Goal: Navigation & Orientation: Understand site structure

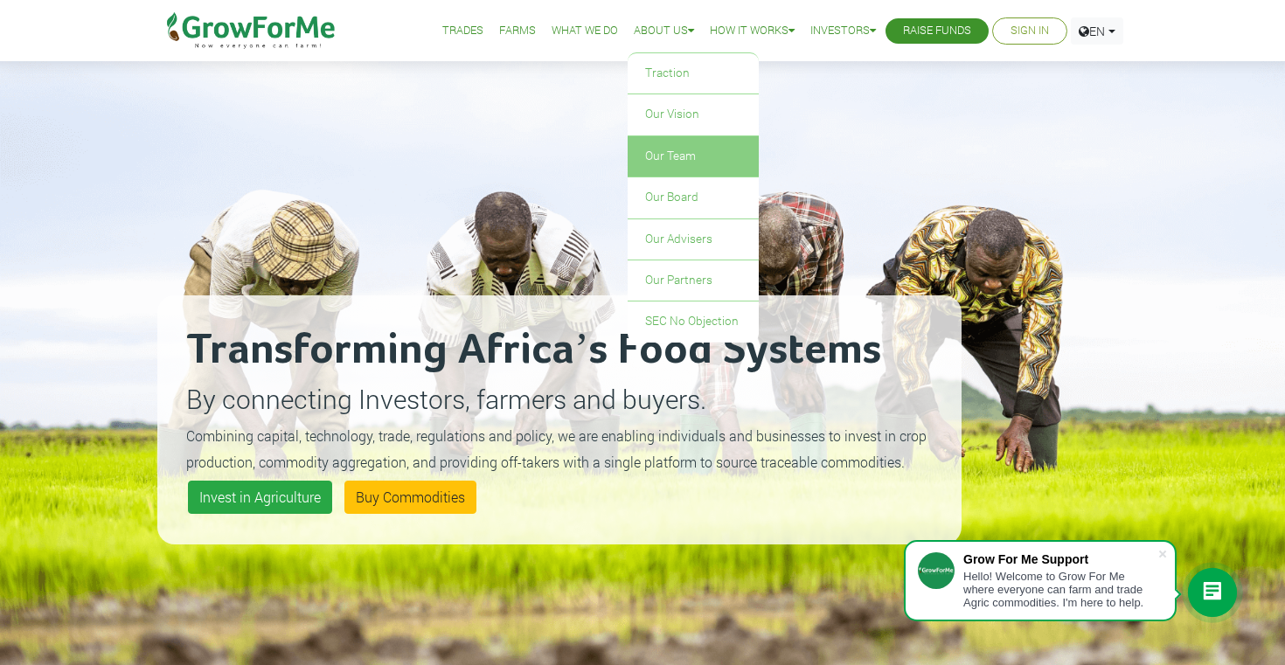
click at [663, 145] on link "Our Team" at bounding box center [693, 156] width 131 height 40
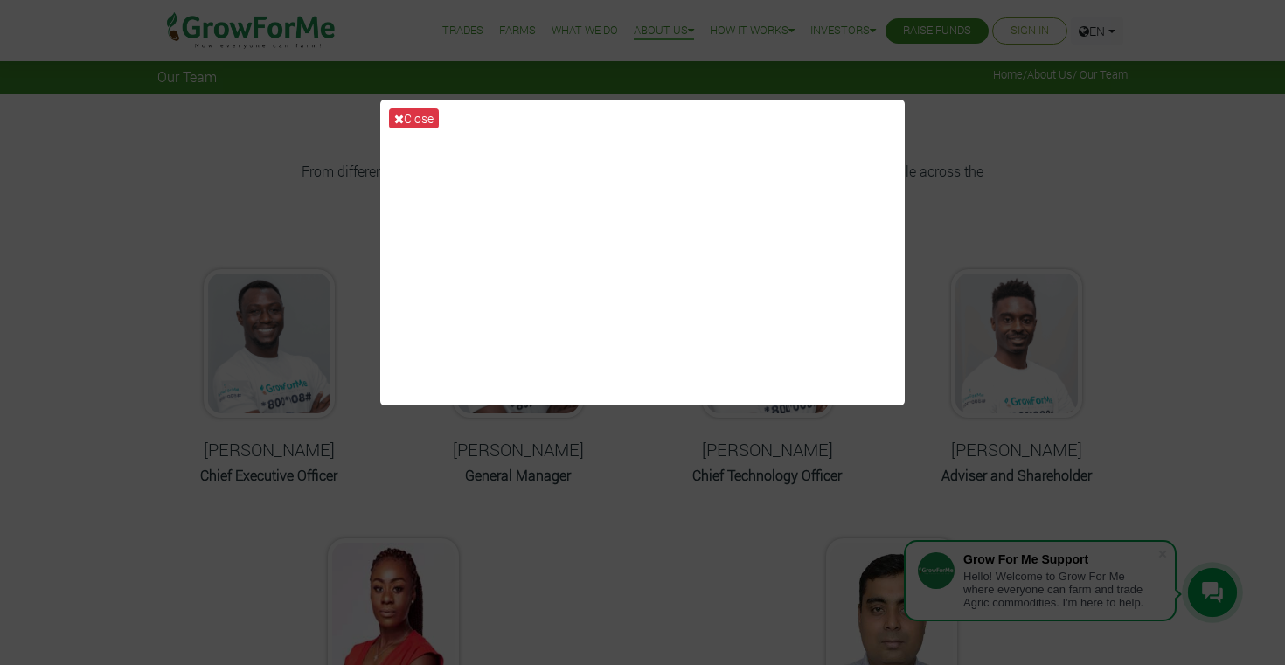
click at [139, 181] on div "Close" at bounding box center [642, 332] width 1285 height 665
click at [413, 108] on button "Close" at bounding box center [414, 118] width 50 height 20
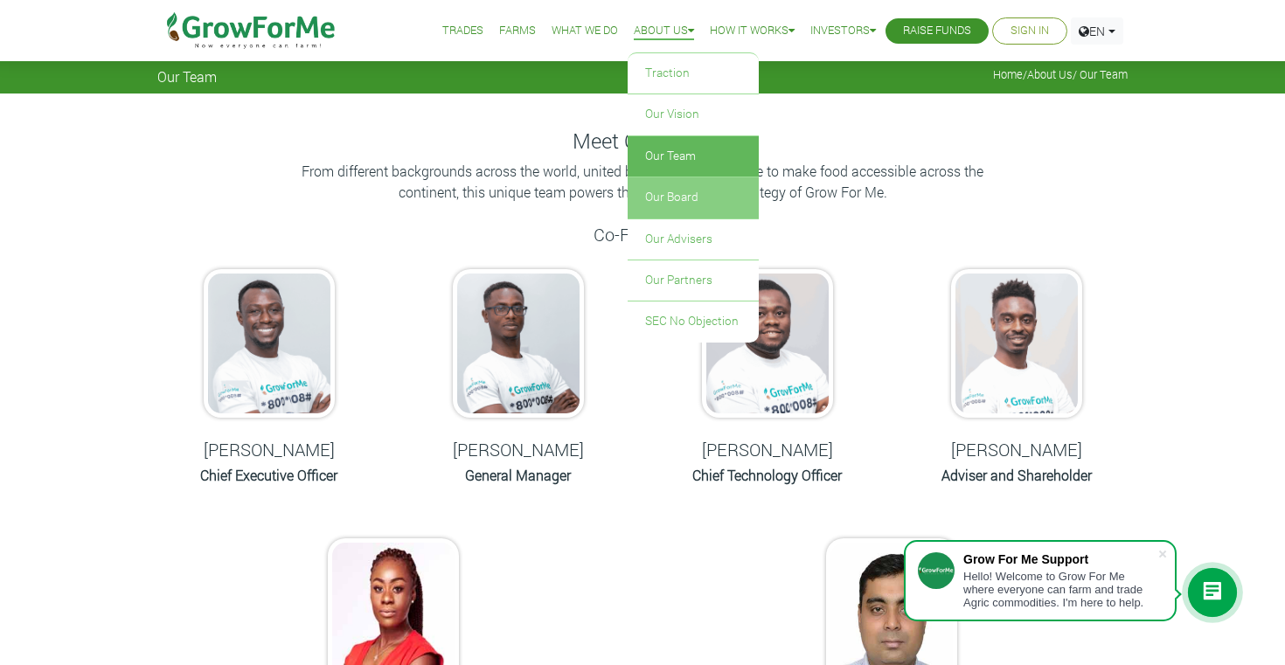
click at [675, 199] on link "Our Board" at bounding box center [693, 197] width 131 height 40
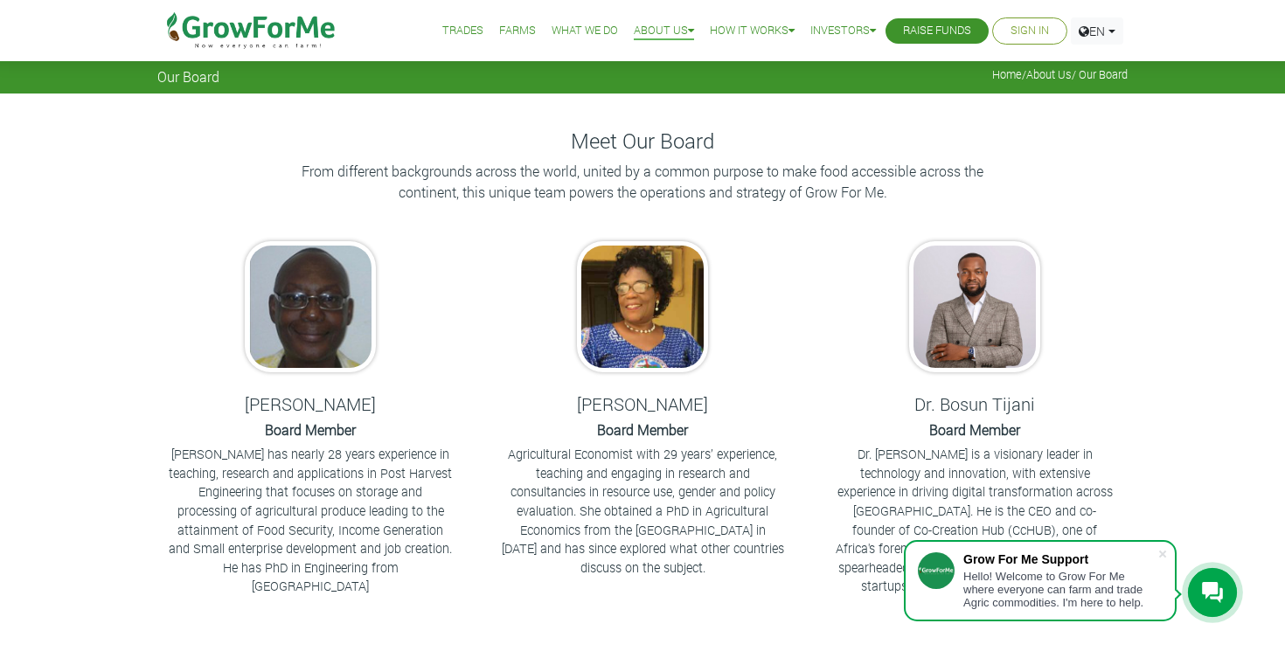
click at [505, 34] on link "Farms" at bounding box center [517, 31] width 37 height 18
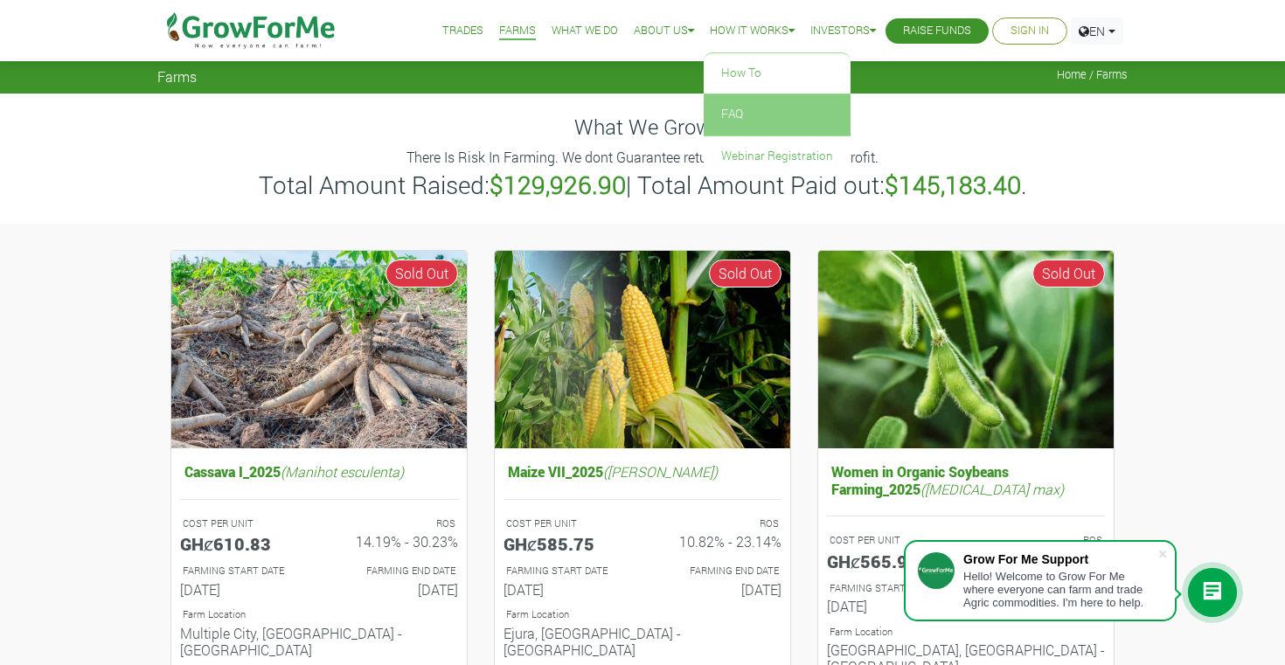
click at [739, 117] on link "FAQ" at bounding box center [777, 114] width 147 height 40
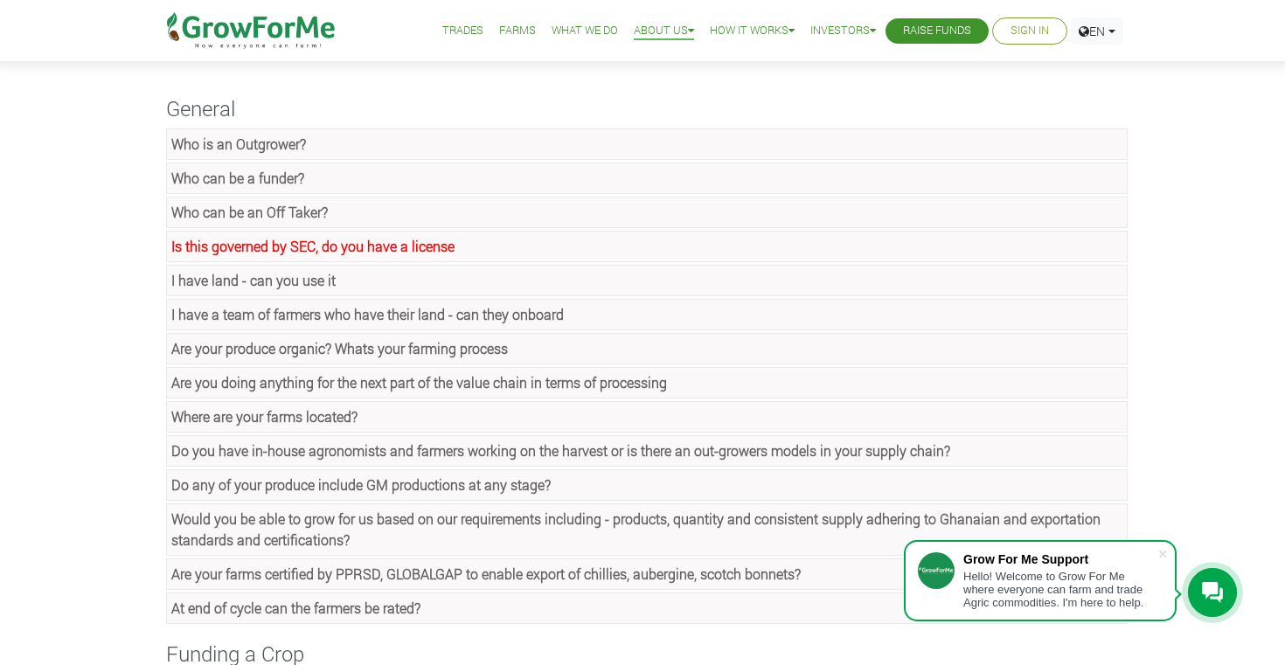
scroll to position [87, 0]
click at [564, 311] on strong "I have a team of farmers who have their land - can they onboard" at bounding box center [367, 313] width 392 height 18
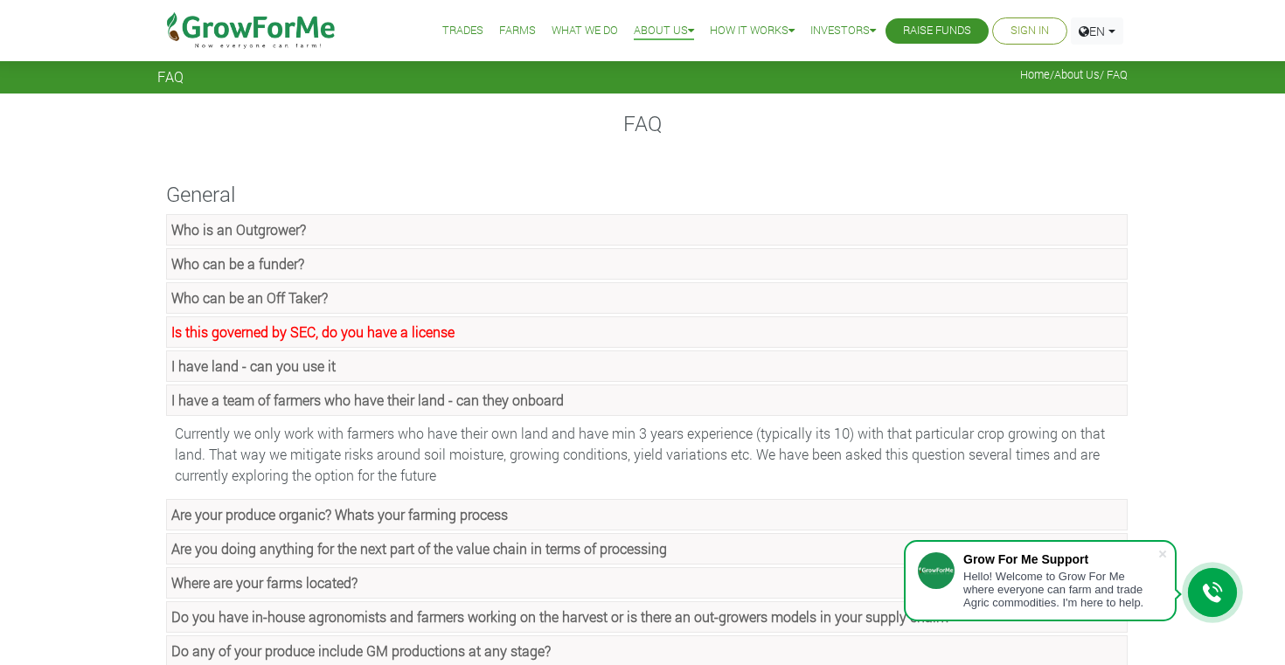
scroll to position [0, 0]
click at [516, 31] on link "Farms" at bounding box center [517, 31] width 37 height 18
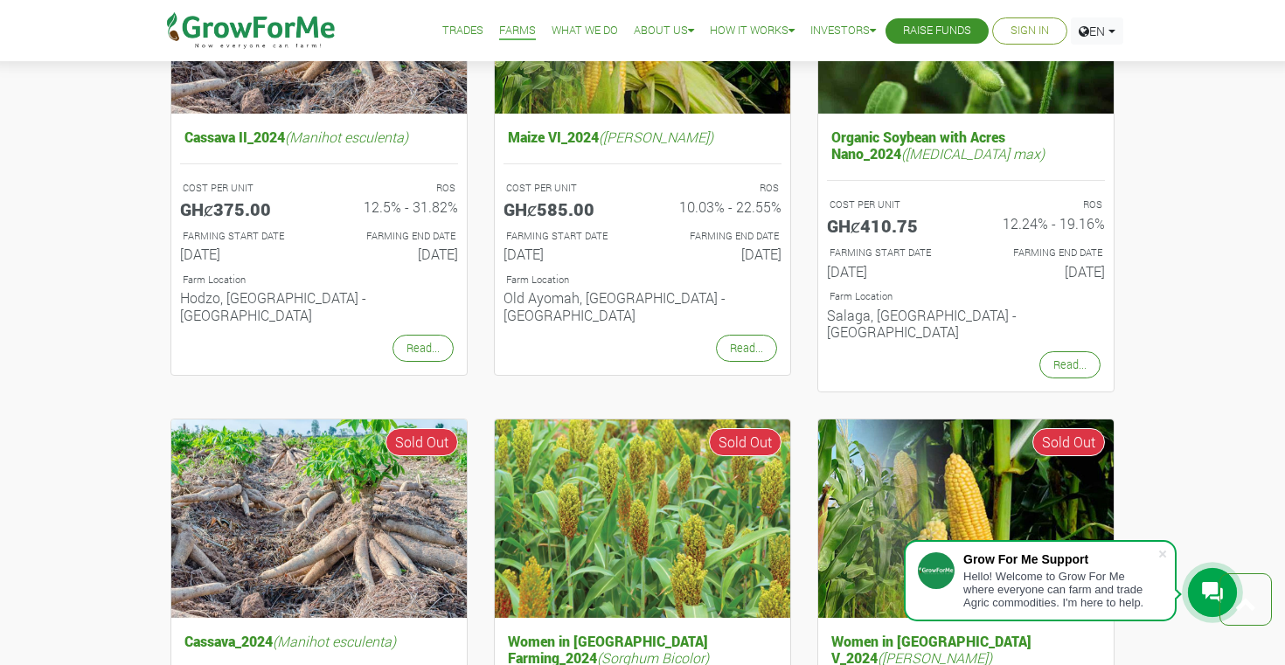
scroll to position [823, 0]
